Goal: Task Accomplishment & Management: Complete application form

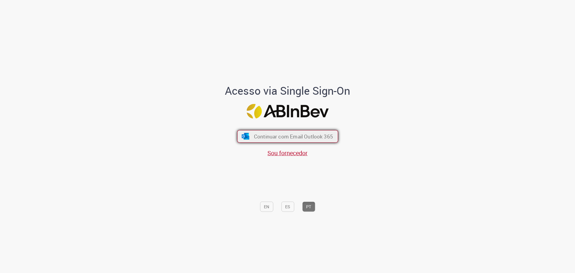
click at [286, 135] on span "Continuar com Email Outlook 365" at bounding box center [293, 136] width 79 height 7
click at [273, 134] on span "Continuar com Email Outlook 365" at bounding box center [293, 136] width 79 height 7
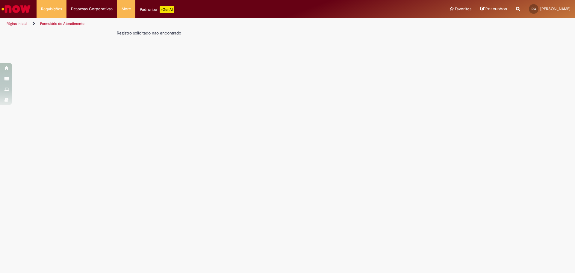
click at [20, 23] on link "Página inicial" at bounding box center [17, 23] width 21 height 5
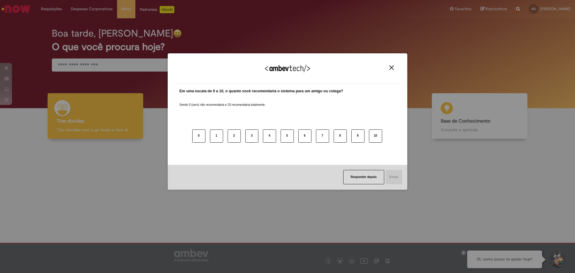
drag, startPoint x: 391, startPoint y: 65, endPoint x: 388, endPoint y: 69, distance: 5.6
click at [392, 66] on button "Close" at bounding box center [391, 67] width 8 height 5
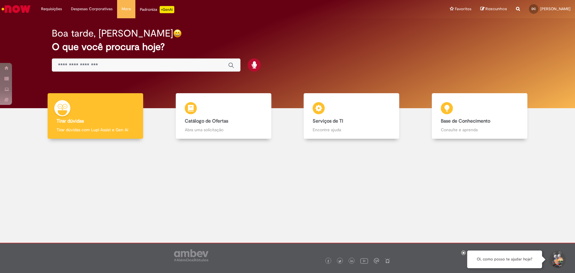
click at [92, 64] on input "Basta digitar aqui" at bounding box center [140, 65] width 164 height 7
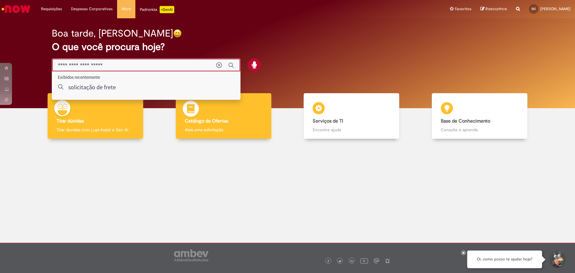
type input "**********"
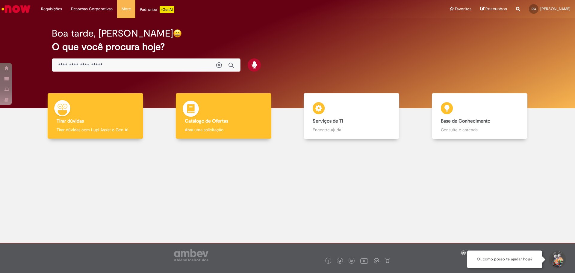
click at [234, 118] on div "Catálogo de Ofertas Catálogo de Ofertas Abra uma solicitação" at bounding box center [223, 116] width 95 height 46
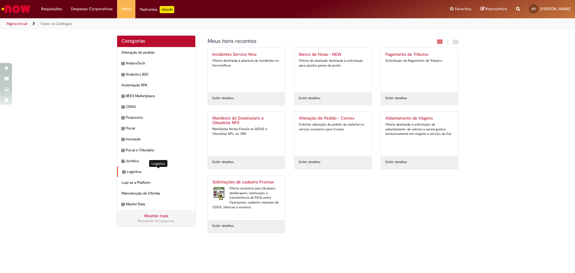
click at [131, 170] on span "Logistica Itens" at bounding box center [159, 171] width 64 height 5
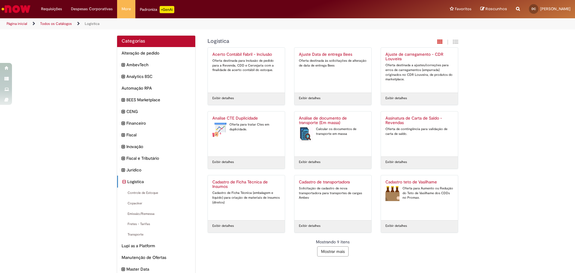
click at [320, 205] on div "Cadastro de transportadora Solicitação de cadastro de nova transportadora para …" at bounding box center [333, 198] width 68 height 36
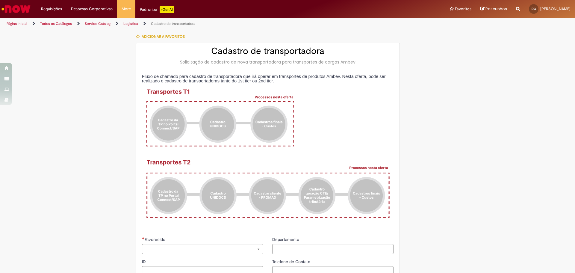
type input "**********"
type input "***"
type input "**********"
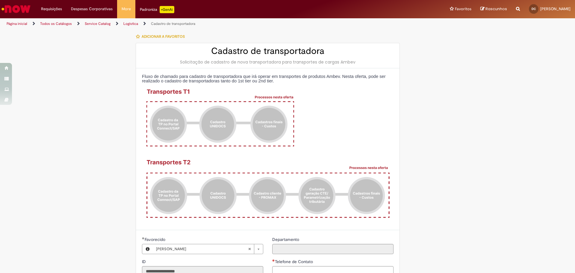
click at [128, 23] on link "Logistica" at bounding box center [130, 23] width 15 height 5
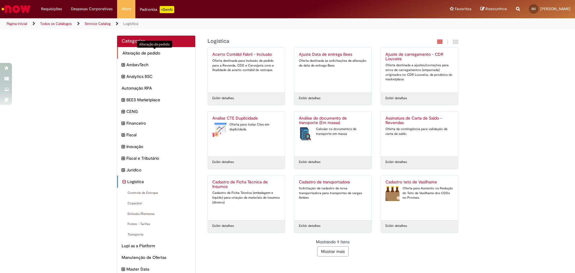
click at [138, 51] on span "Alteração de pedido Itens" at bounding box center [156, 53] width 68 height 6
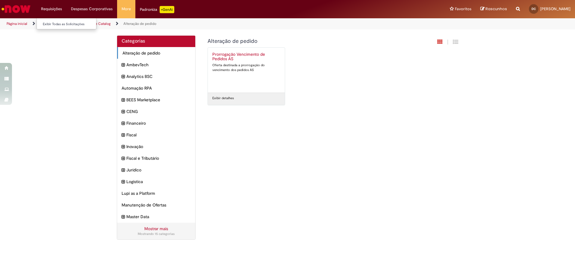
click at [51, 7] on li "Requisições Exibir Todas as Solicitações" at bounding box center [52, 9] width 30 height 18
click at [56, 10] on li "Requisições Exibir Todas as Solicitações" at bounding box center [52, 9] width 30 height 18
click at [18, 25] on link "Página inicial" at bounding box center [17, 23] width 21 height 5
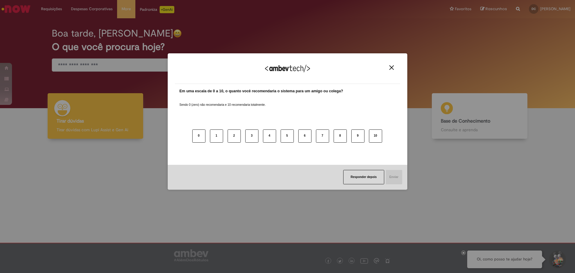
click at [109, 67] on div "Agradecemos seu feedback! Em uma escala de 0 a 10, o quanto você recomendaria o…" at bounding box center [287, 136] width 575 height 273
drag, startPoint x: 373, startPoint y: 175, endPoint x: 368, endPoint y: 175, distance: 4.5
click at [371, 175] on button "Responder depois" at bounding box center [363, 177] width 41 height 14
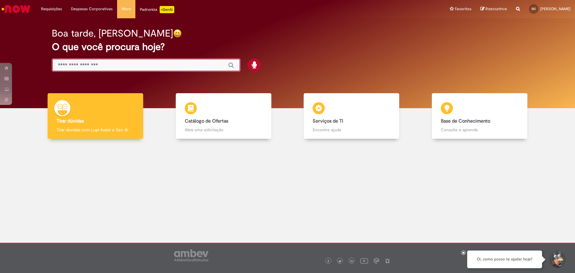
click at [93, 67] on input "Basta digitar aqui" at bounding box center [140, 65] width 164 height 7
type input "******"
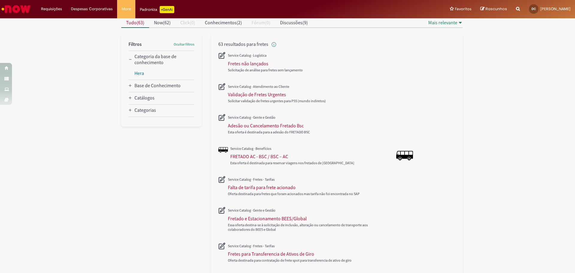
scroll to position [60, 0]
click at [129, 98] on icon "Catálogos" at bounding box center [130, 97] width 4 height 4
click at [129, 141] on icon "Categorias" at bounding box center [130, 140] width 4 height 4
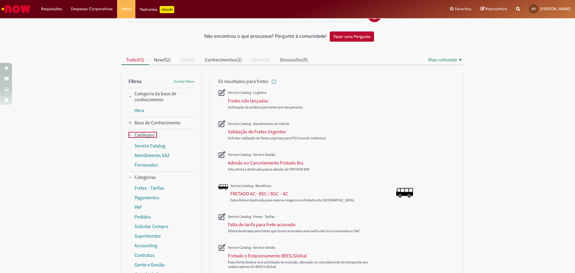
scroll to position [0, 0]
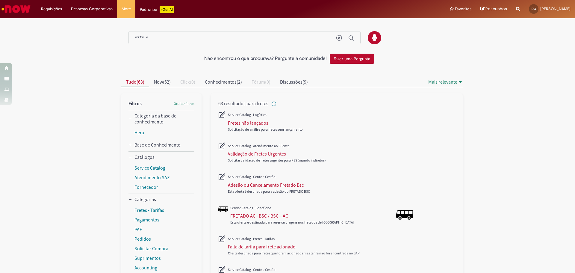
click at [21, 10] on img "Ir para a Homepage" at bounding box center [16, 9] width 31 height 12
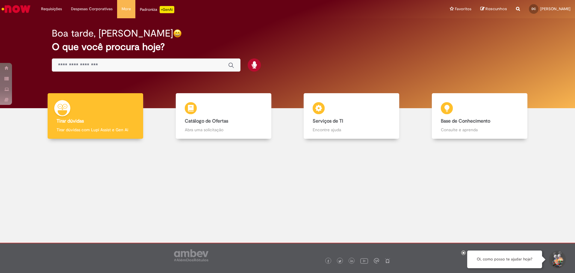
click at [64, 63] on input "Basta digitar aqui" at bounding box center [140, 65] width 164 height 7
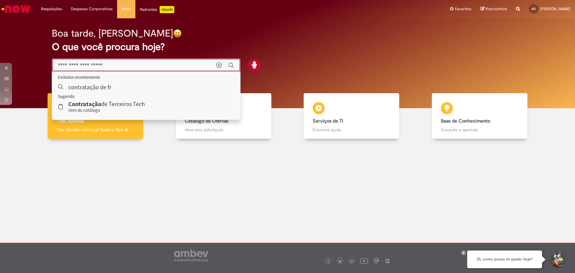
type input "**********"
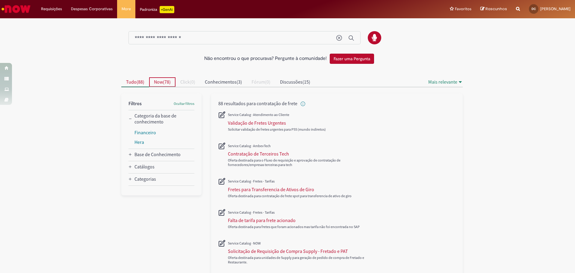
click at [154, 81] on span "Now" at bounding box center [158, 82] width 9 height 6
